Goal: Task Accomplishment & Management: Manage account settings

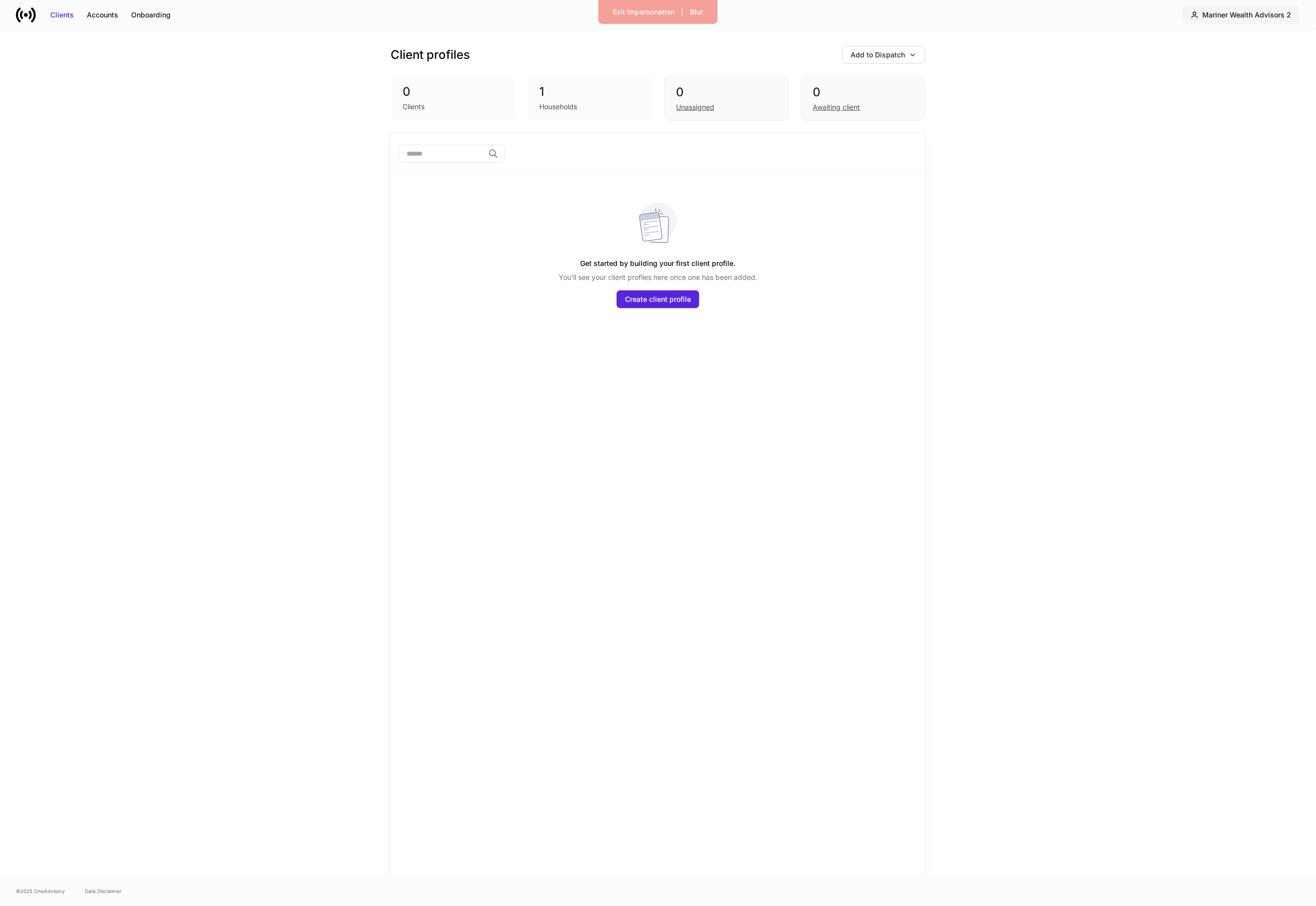
click at [1235, 15] on div "Mariner Wealth Advisors 2" at bounding box center [1246, 15] width 89 height 10
click at [1221, 72] on div "Switch firm" at bounding box center [1232, 71] width 86 height 10
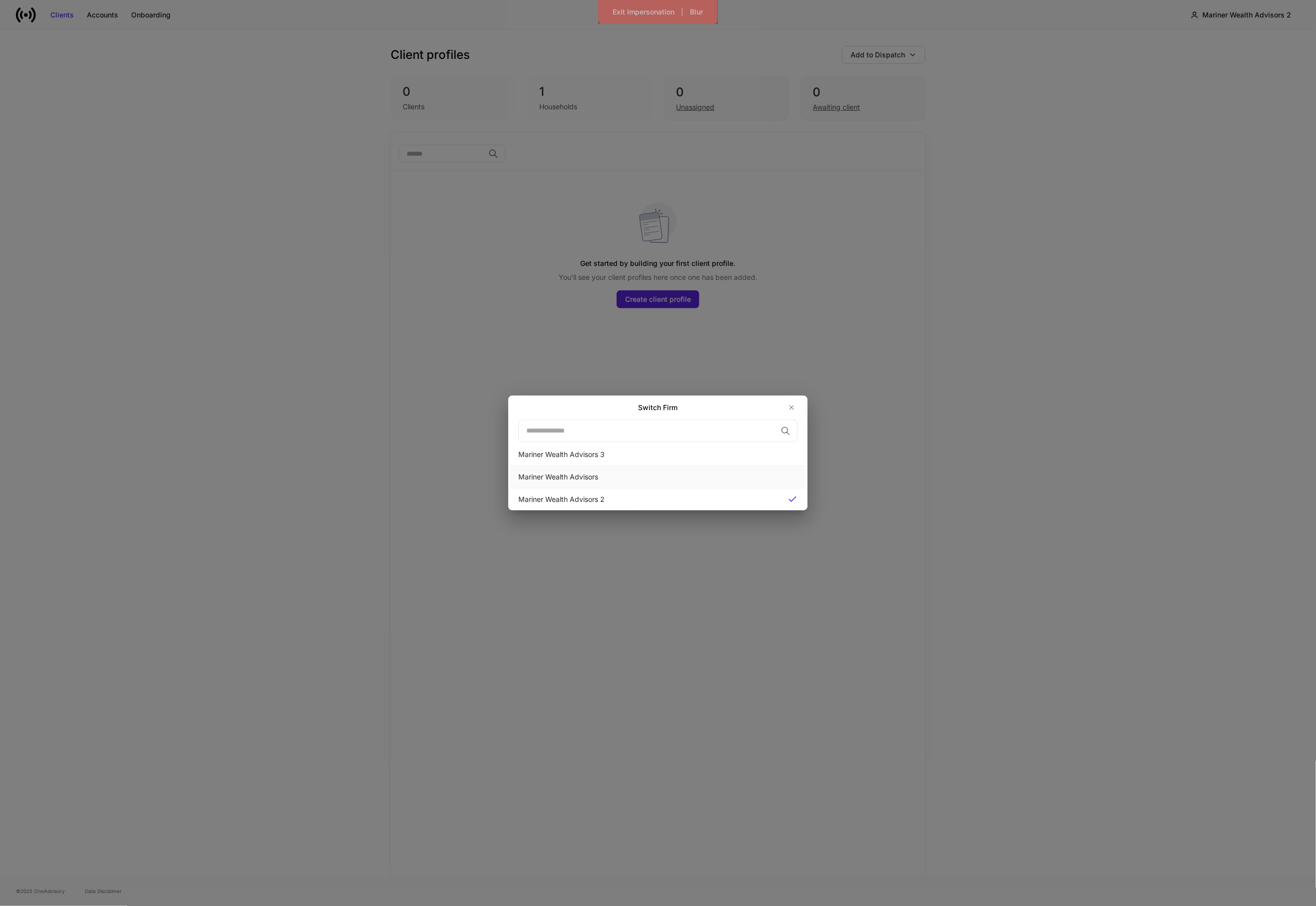
click at [665, 469] on div "Mariner Wealth Advisors" at bounding box center [658, 477] width 295 height 23
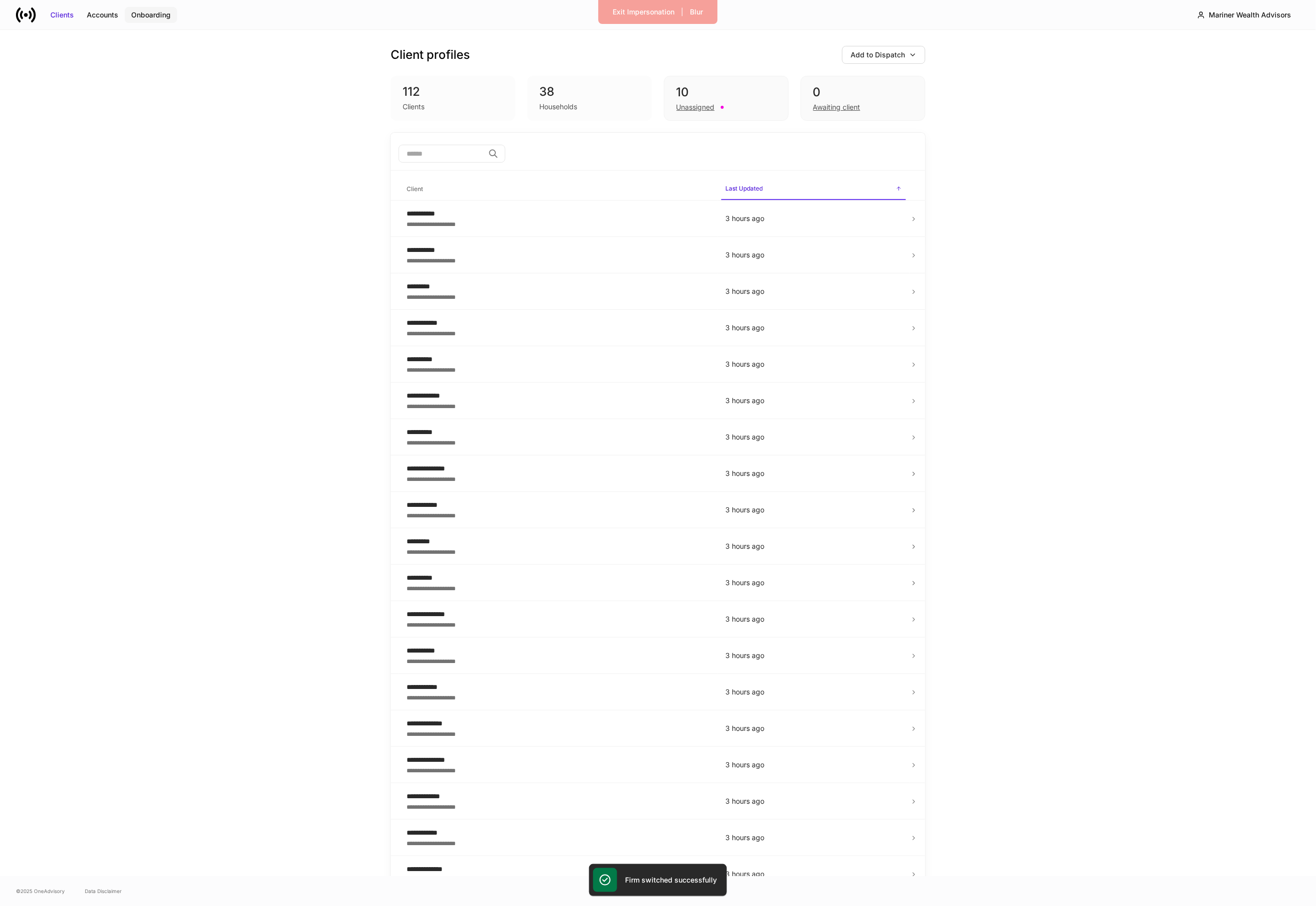
click at [171, 20] on button "Onboarding" at bounding box center [150, 15] width 52 height 16
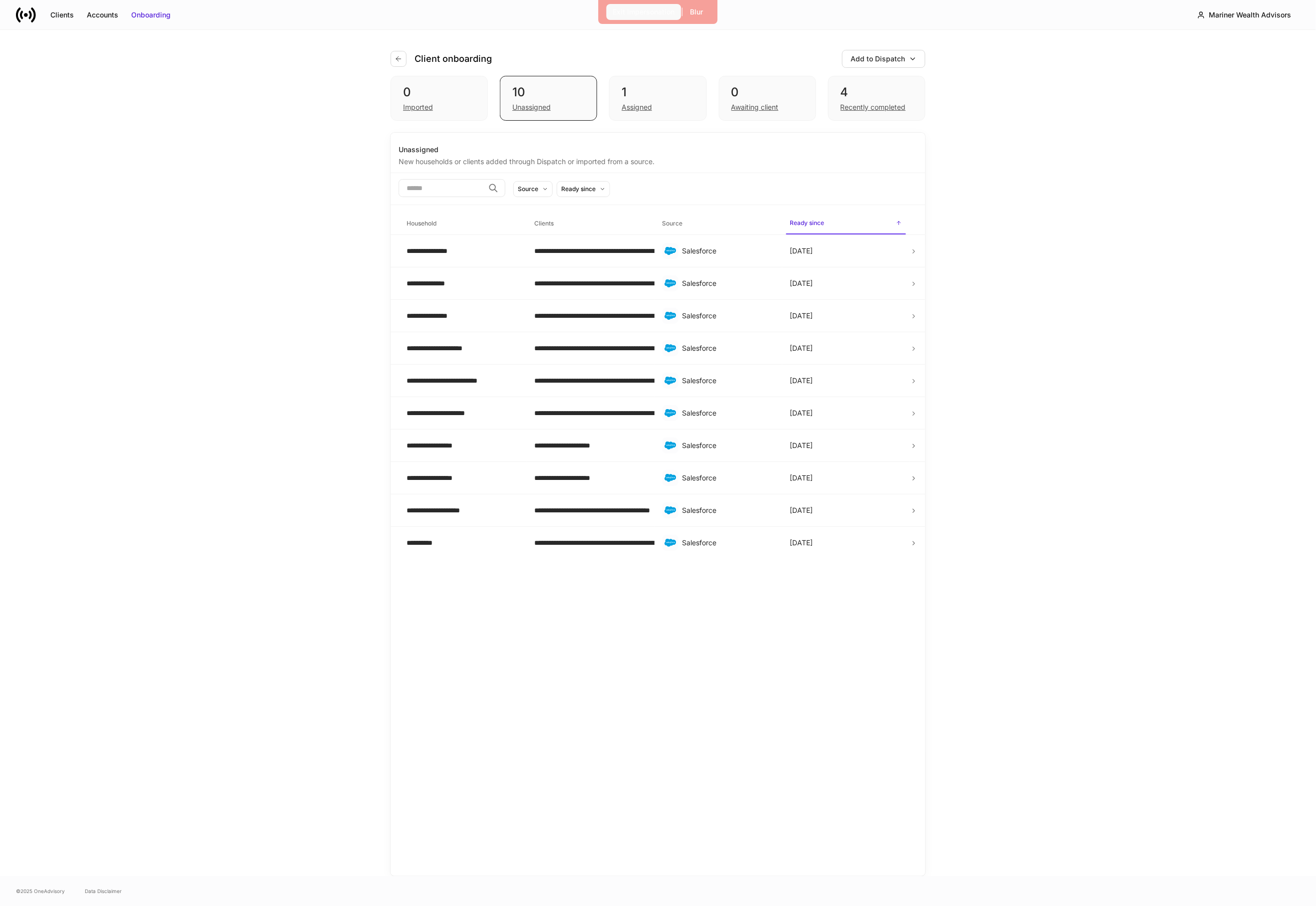
click at [654, 11] on div "Exit Impersonation" at bounding box center [644, 12] width 62 height 10
click at [1253, 18] on div "Mariner Wealth Advisors" at bounding box center [1250, 15] width 82 height 10
click at [1216, 139] on div "Logout" at bounding box center [1213, 134] width 23 height 10
